Goal: Information Seeking & Learning: Compare options

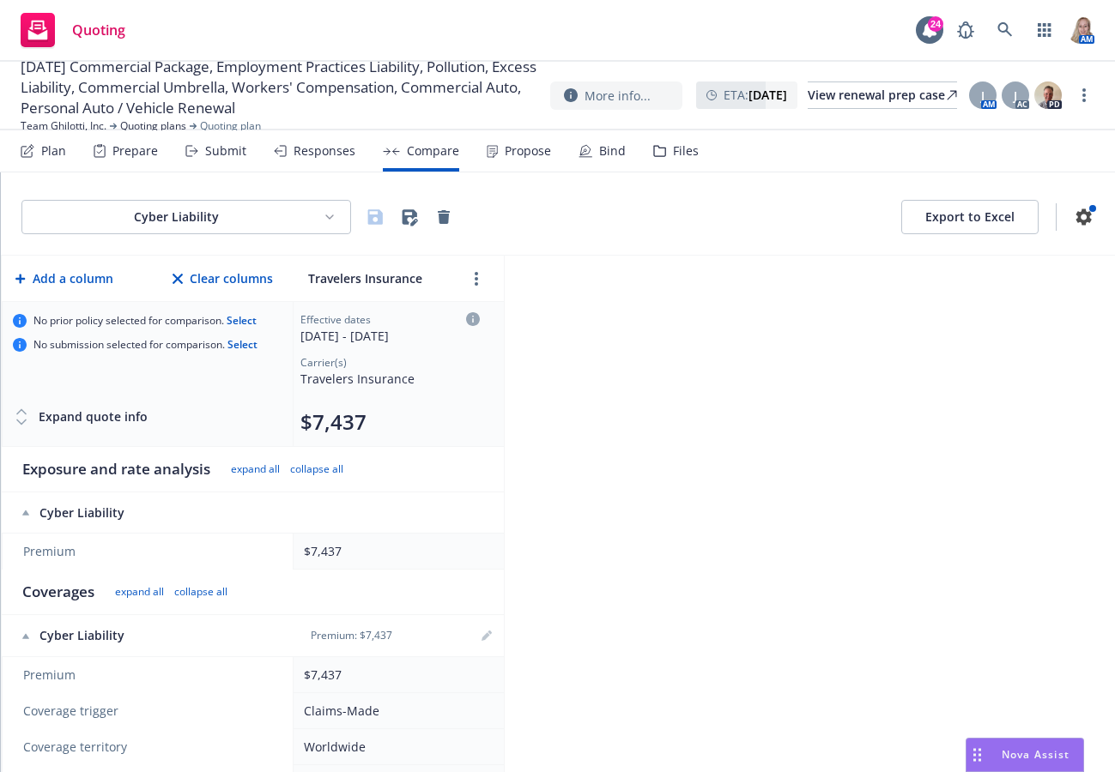
click at [45, 151] on div "Plan" at bounding box center [53, 151] width 25 height 14
